Goal: Task Accomplishment & Management: Manage account settings

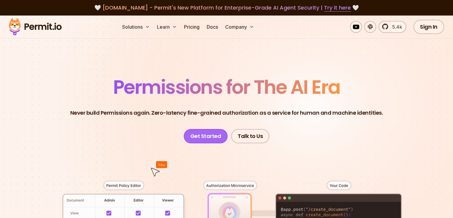
click at [217, 134] on link "Get Started" at bounding box center [206, 136] width 44 height 14
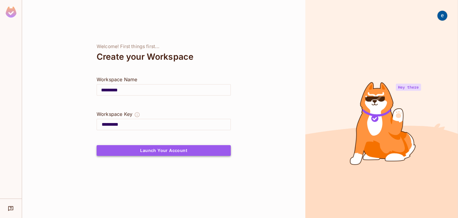
click at [190, 151] on button "Launch Your Account" at bounding box center [164, 150] width 134 height 11
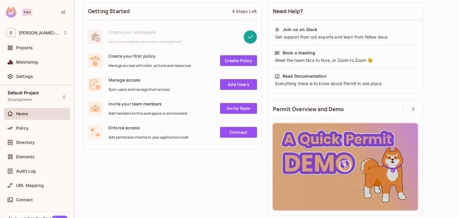
click at [250, 80] on link "Add Users" at bounding box center [238, 84] width 37 height 11
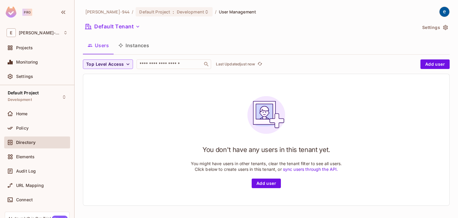
scroll to position [1, 0]
click at [270, 181] on button "Add user" at bounding box center [266, 183] width 29 height 10
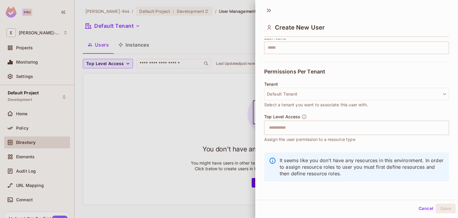
scroll to position [0, 0]
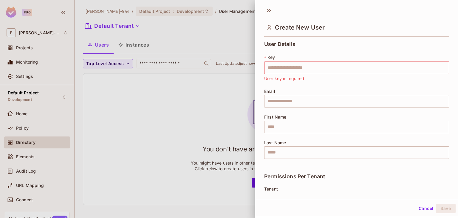
click at [216, 57] on div at bounding box center [229, 109] width 458 height 218
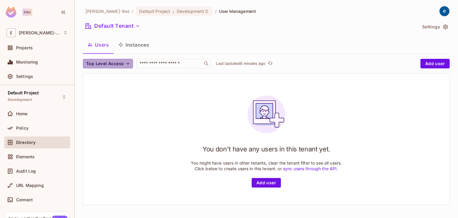
click at [126, 61] on icon "button" at bounding box center [128, 63] width 6 height 6
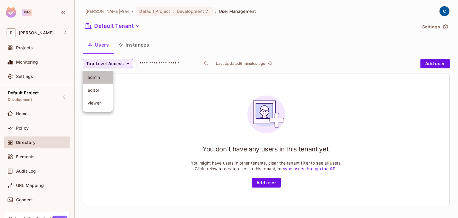
click at [105, 75] on span "admin" at bounding box center [98, 77] width 20 height 6
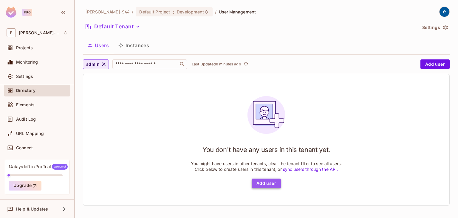
click at [268, 184] on button "Add user" at bounding box center [266, 183] width 29 height 10
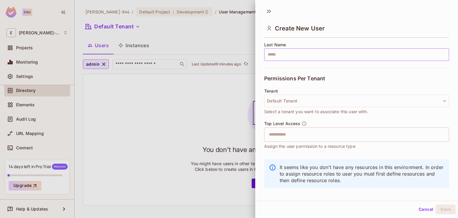
scroll to position [105, 0]
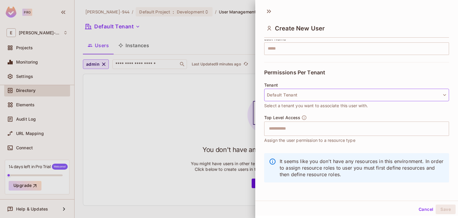
click at [282, 92] on button "Default Tenant" at bounding box center [356, 95] width 185 height 13
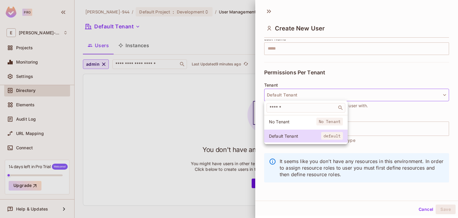
click at [304, 78] on div at bounding box center [229, 109] width 458 height 218
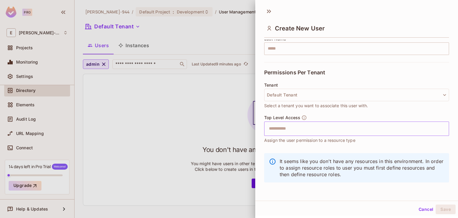
scroll to position [1, 0]
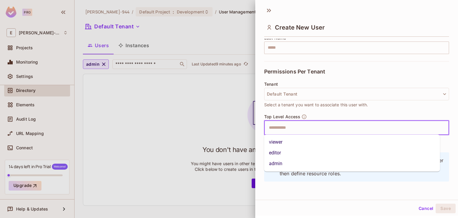
click at [294, 128] on input "text" at bounding box center [351, 128] width 172 height 12
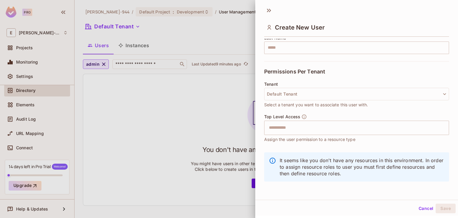
click at [292, 193] on div "Create New User User Details * Key ​ User key is required Email ​ First Name ​ …" at bounding box center [356, 101] width 203 height 196
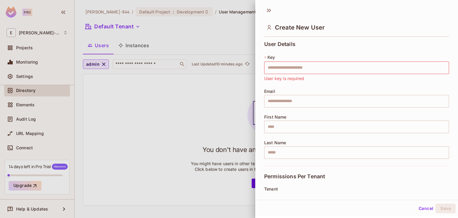
scroll to position [105, 0]
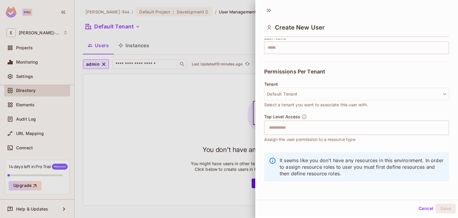
click at [272, 160] on icon at bounding box center [272, 160] width 7 height 7
drag, startPoint x: 355, startPoint y: 158, endPoint x: 378, endPoint y: 160, distance: 22.8
click at [378, 160] on p "It seems like you don't have any resources in this environment. In order to ass…" at bounding box center [362, 167] width 164 height 20
drag, startPoint x: 396, startPoint y: 160, endPoint x: 423, endPoint y: 161, distance: 27.4
click at [423, 161] on p "It seems like you don't have any resources in this environment. In order to ass…" at bounding box center [362, 167] width 164 height 20
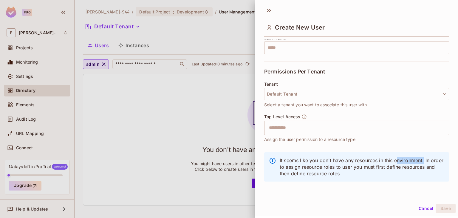
click at [423, 161] on p "It seems like you don't have any resources in this environment. In order to ass…" at bounding box center [362, 167] width 164 height 20
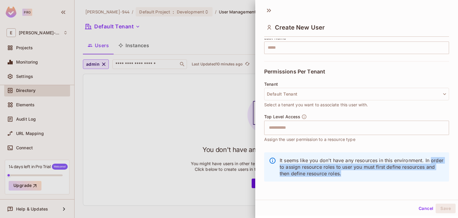
drag, startPoint x: 279, startPoint y: 165, endPoint x: 389, endPoint y: 173, distance: 110.3
click at [389, 173] on div "It seems like you don't have any resources in this environment. In order to ass…" at bounding box center [356, 166] width 185 height 29
click at [389, 173] on p "It seems like you don't have any resources in this environment. In order to ass…" at bounding box center [362, 167] width 164 height 20
drag, startPoint x: 279, startPoint y: 158, endPoint x: 381, endPoint y: 173, distance: 102.5
click at [381, 173] on p "It seems like you don't have any resources in this environment. In order to ass…" at bounding box center [362, 167] width 164 height 20
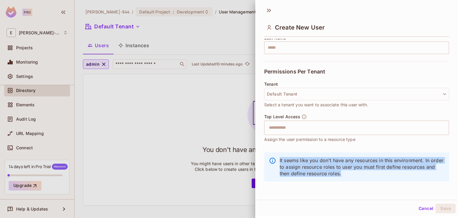
click at [381, 173] on p "It seems like you don't have any resources in this environment. In order to ass…" at bounding box center [362, 167] width 164 height 20
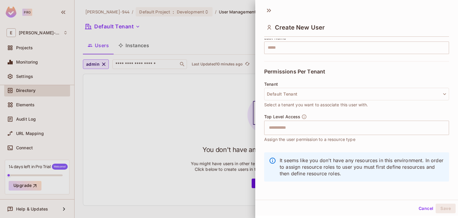
scroll to position [0, 0]
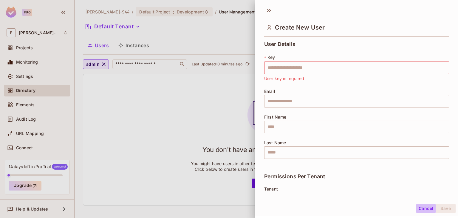
click at [425, 211] on button "Cancel" at bounding box center [425, 208] width 19 height 10
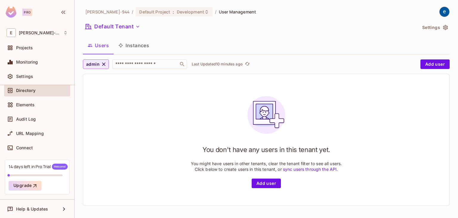
click at [383, 147] on div "You don't have any users in this tenant yet. You might have users in other tena…" at bounding box center [266, 139] width 366 height 131
click at [130, 46] on button "Instances" at bounding box center [134, 45] width 40 height 15
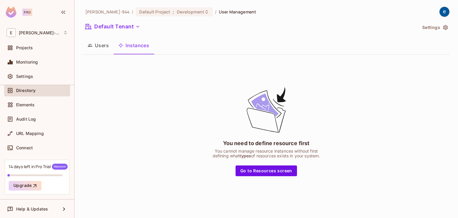
click at [99, 49] on button "Users" at bounding box center [98, 45] width 31 height 15
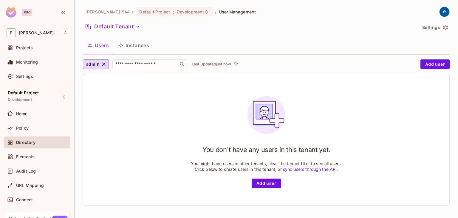
scroll to position [52, 0]
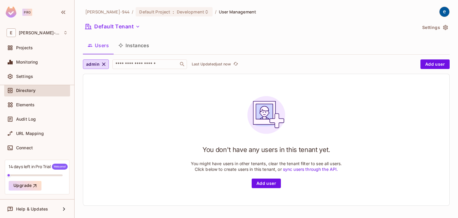
drag, startPoint x: 9, startPoint y: 175, endPoint x: 27, endPoint y: 175, distance: 18.2
click at [27, 175] on div "14 days left in Pro Trial Welcome! Upgrade" at bounding box center [37, 176] width 65 height 35
click at [265, 179] on button "Add user" at bounding box center [266, 183] width 29 height 10
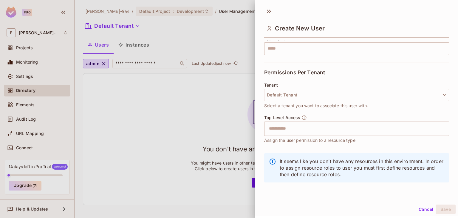
scroll to position [0, 0]
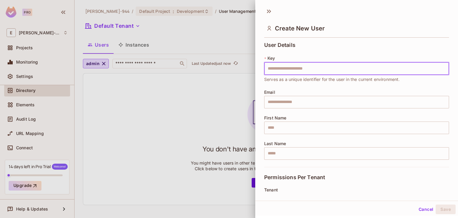
click at [301, 71] on input "text" at bounding box center [356, 68] width 185 height 13
type input "*****"
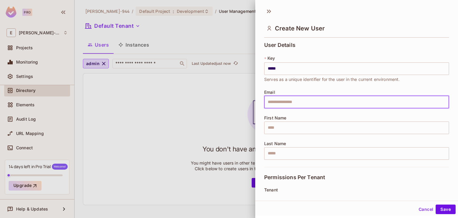
click at [288, 102] on input "text" at bounding box center [356, 102] width 185 height 13
type input "**********"
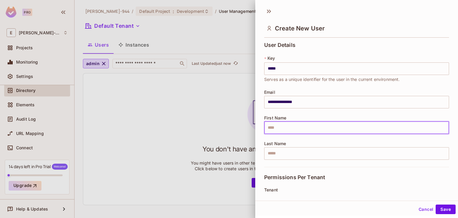
click at [285, 131] on input "text" at bounding box center [356, 127] width 185 height 13
type input "****"
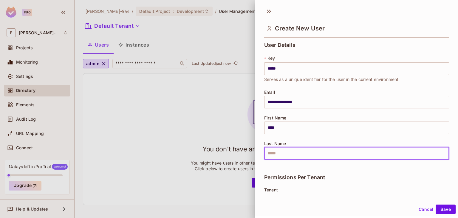
click at [281, 150] on input "text" at bounding box center [356, 153] width 185 height 13
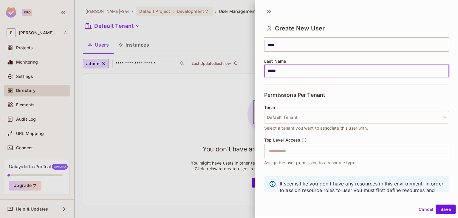
scroll to position [105, 0]
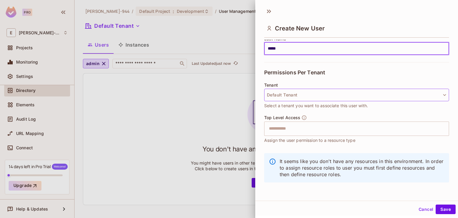
type input "*****"
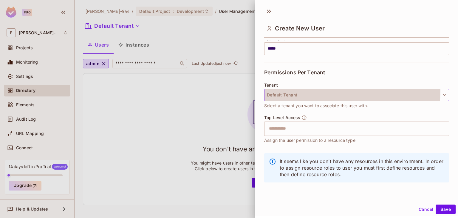
click at [275, 89] on button "Default Tenant" at bounding box center [356, 95] width 185 height 13
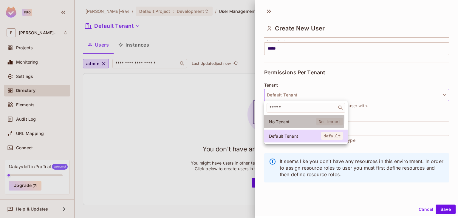
click at [281, 118] on li "No Tenant No Tenant" at bounding box center [305, 121] width 83 height 13
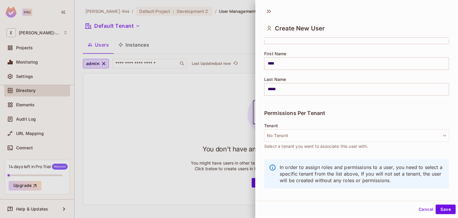
click at [326, 128] on div "Tenant No Tenant Select a tenant you want to associate this user with." at bounding box center [356, 136] width 185 height 26
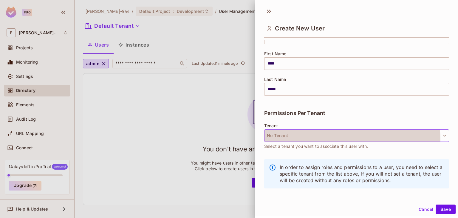
click at [322, 139] on button "No Tenant" at bounding box center [356, 135] width 185 height 13
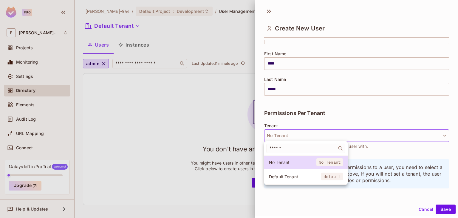
click at [372, 150] on div at bounding box center [229, 109] width 458 height 218
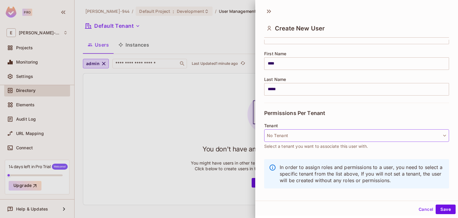
click at [292, 136] on button "No Tenant" at bounding box center [356, 135] width 185 height 13
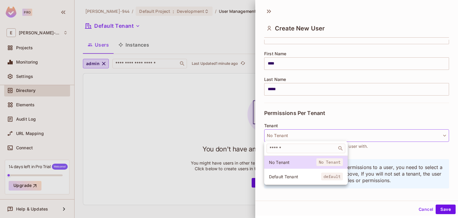
click at [300, 180] on li "Default Tenant default" at bounding box center [305, 176] width 83 height 13
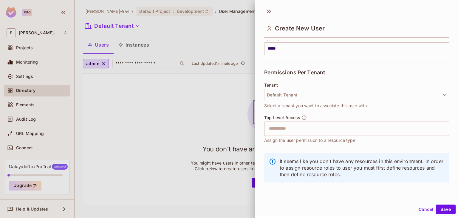
scroll to position [104, 0]
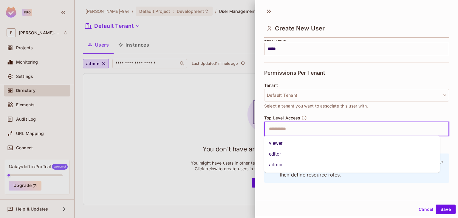
click at [306, 126] on input "text" at bounding box center [351, 129] width 172 height 12
click at [290, 153] on li "editor" at bounding box center [352, 153] width 176 height 11
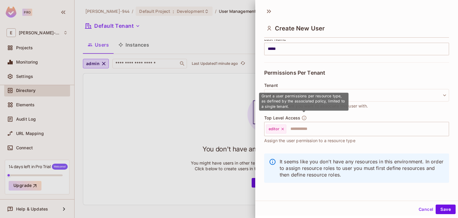
click at [302, 119] on icon "button" at bounding box center [304, 117] width 4 height 4
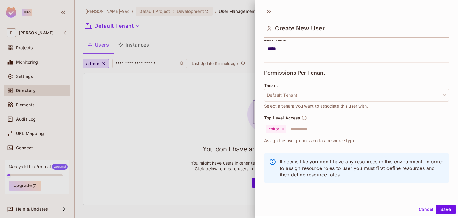
click at [315, 152] on div "It seems like you don't have any resources in this environment. In order to ass…" at bounding box center [356, 171] width 185 height 42
click at [284, 128] on icon at bounding box center [282, 128] width 4 height 4
click at [427, 208] on button "Cancel" at bounding box center [425, 209] width 19 height 10
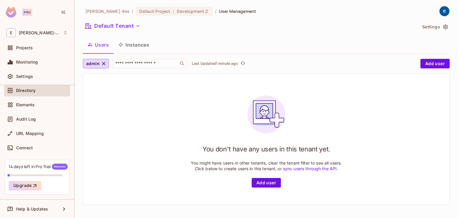
scroll to position [0, 0]
click at [135, 28] on icon "button" at bounding box center [138, 27] width 6 height 6
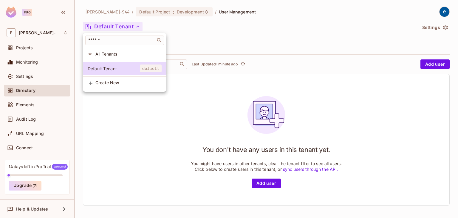
click at [81, 144] on div at bounding box center [229, 109] width 458 height 218
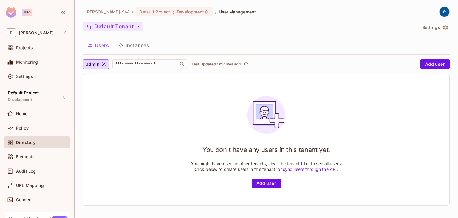
click at [38, 111] on div "Home" at bounding box center [42, 113] width 52 height 5
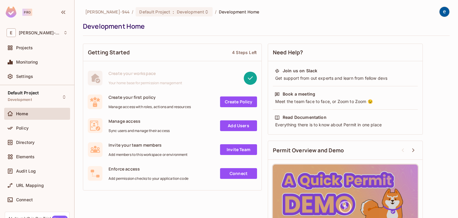
scroll to position [41, 0]
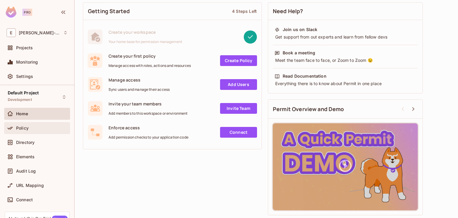
click at [31, 129] on div "Policy" at bounding box center [42, 127] width 52 height 5
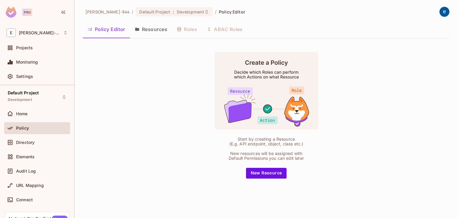
click at [136, 29] on icon "button" at bounding box center [137, 29] width 4 height 3
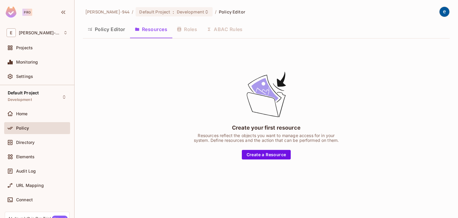
click at [195, 29] on div "Policy Editor Resources Roles ABAC Rules" at bounding box center [266, 29] width 367 height 15
click at [190, 30] on div "Policy Editor Resources Roles ABAC Rules" at bounding box center [266, 29] width 367 height 15
click at [167, 54] on div "Create your first resource Resources reflect the objects you want to manage acc…" at bounding box center [266, 114] width 367 height 143
click at [260, 157] on button "Create a Resource" at bounding box center [266, 155] width 49 height 10
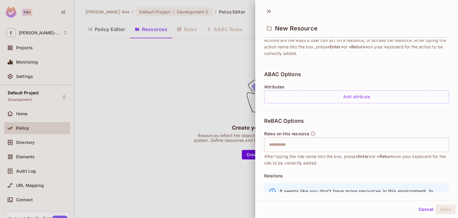
scroll to position [104, 0]
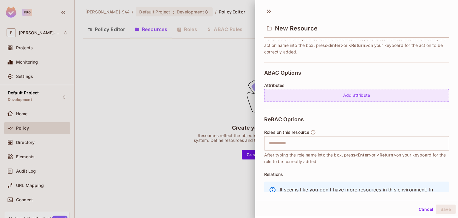
click at [327, 93] on div "Add attribute" at bounding box center [356, 95] width 185 height 13
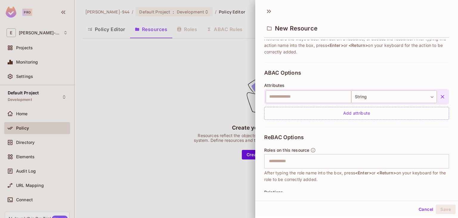
click at [437, 97] on button "button" at bounding box center [442, 96] width 11 height 11
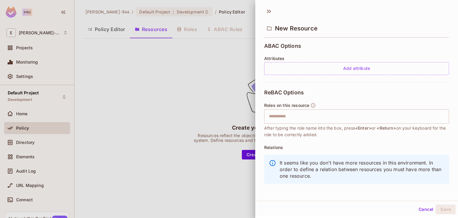
scroll to position [133, 0]
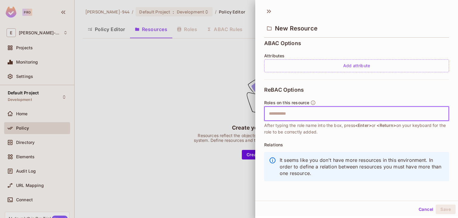
click at [278, 117] on input "text" at bounding box center [355, 114] width 181 height 12
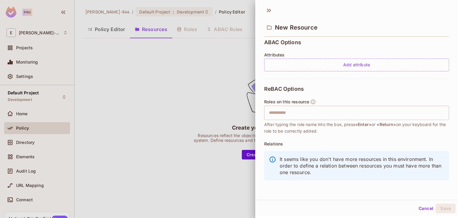
click at [316, 89] on div "ReBAC Options Roles on this resource ​ After typing the role name into the box,…" at bounding box center [356, 134] width 185 height 112
click at [422, 208] on button "Cancel" at bounding box center [425, 208] width 19 height 10
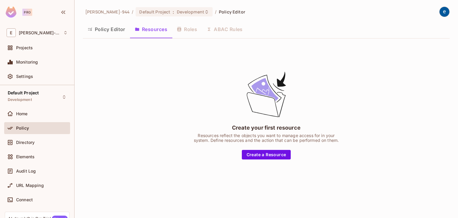
click at [195, 36] on div "Policy Editor Resources Roles ABAC Rules" at bounding box center [266, 29] width 367 height 15
click at [193, 33] on div "Policy Editor Resources Roles ABAC Rules" at bounding box center [266, 29] width 367 height 15
click at [187, 27] on div "Policy Editor Resources Roles ABAC Rules" at bounding box center [266, 29] width 367 height 15
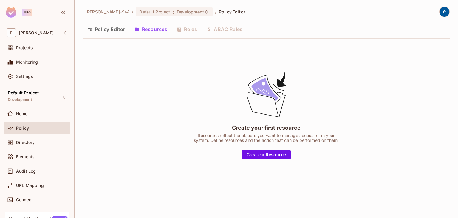
click at [187, 27] on div "Policy Editor Resources Roles ABAC Rules" at bounding box center [266, 29] width 367 height 15
click at [218, 29] on div "Policy Editor Resources Roles ABAC Rules" at bounding box center [266, 29] width 367 height 15
click at [94, 28] on button "Policy Editor" at bounding box center [106, 29] width 47 height 15
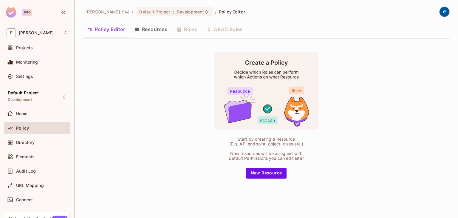
click at [162, 35] on button "Resources" at bounding box center [151, 29] width 42 height 15
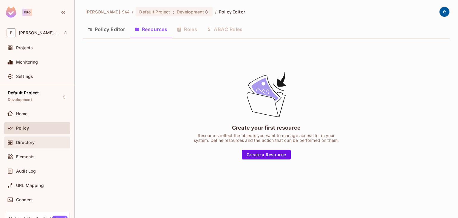
click at [28, 146] on div "Directory" at bounding box center [37, 142] width 66 height 12
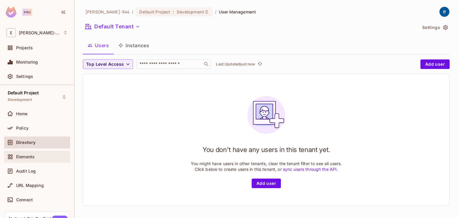
click at [30, 154] on span "Elements" at bounding box center [25, 156] width 18 height 5
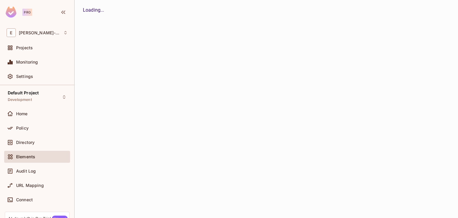
scroll to position [52, 0]
